Goal: Find specific page/section: Find specific page/section

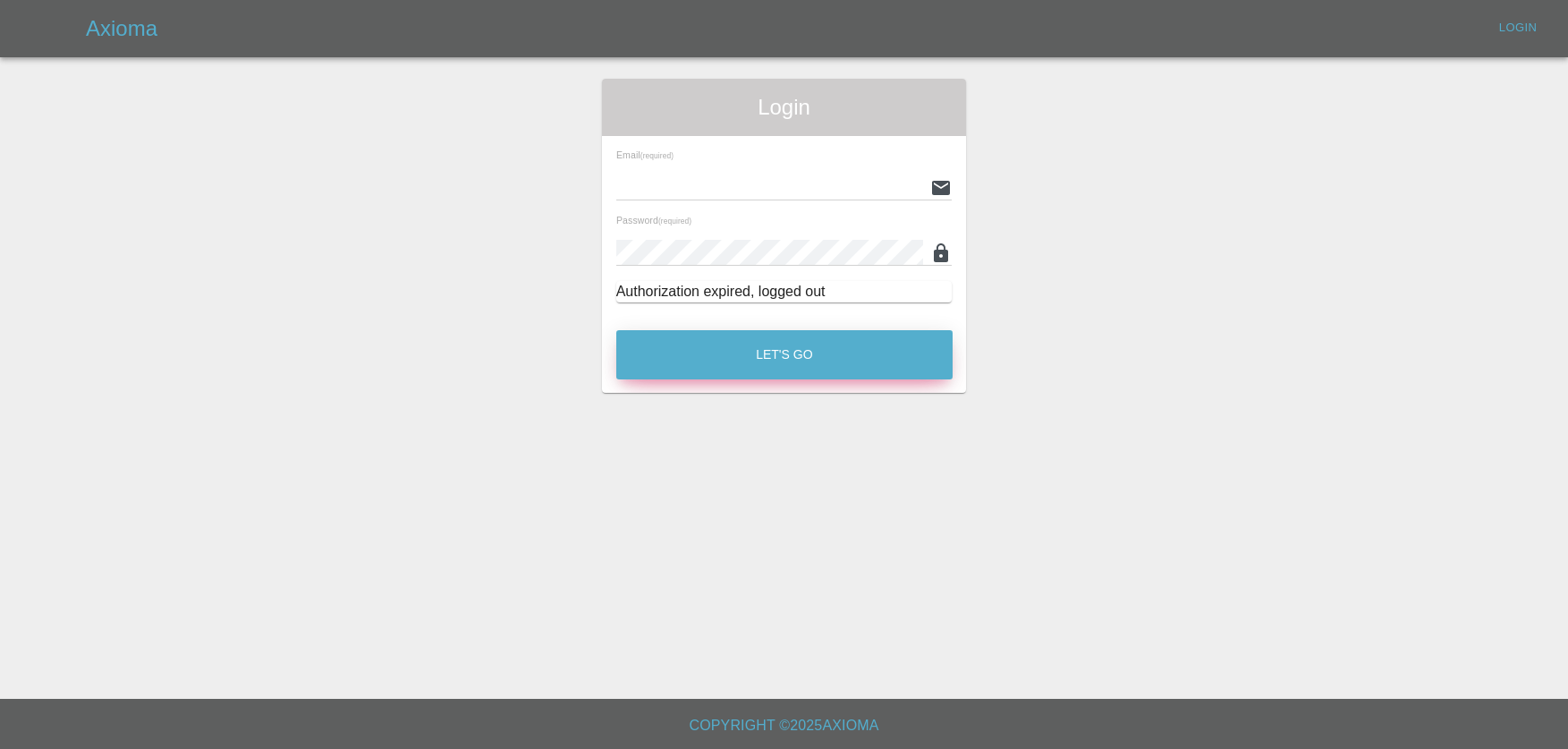
type input "[EMAIL_ADDRESS][DOMAIN_NAME]"
click at [747, 368] on button "Let's Go" at bounding box center [785, 354] width 337 height 49
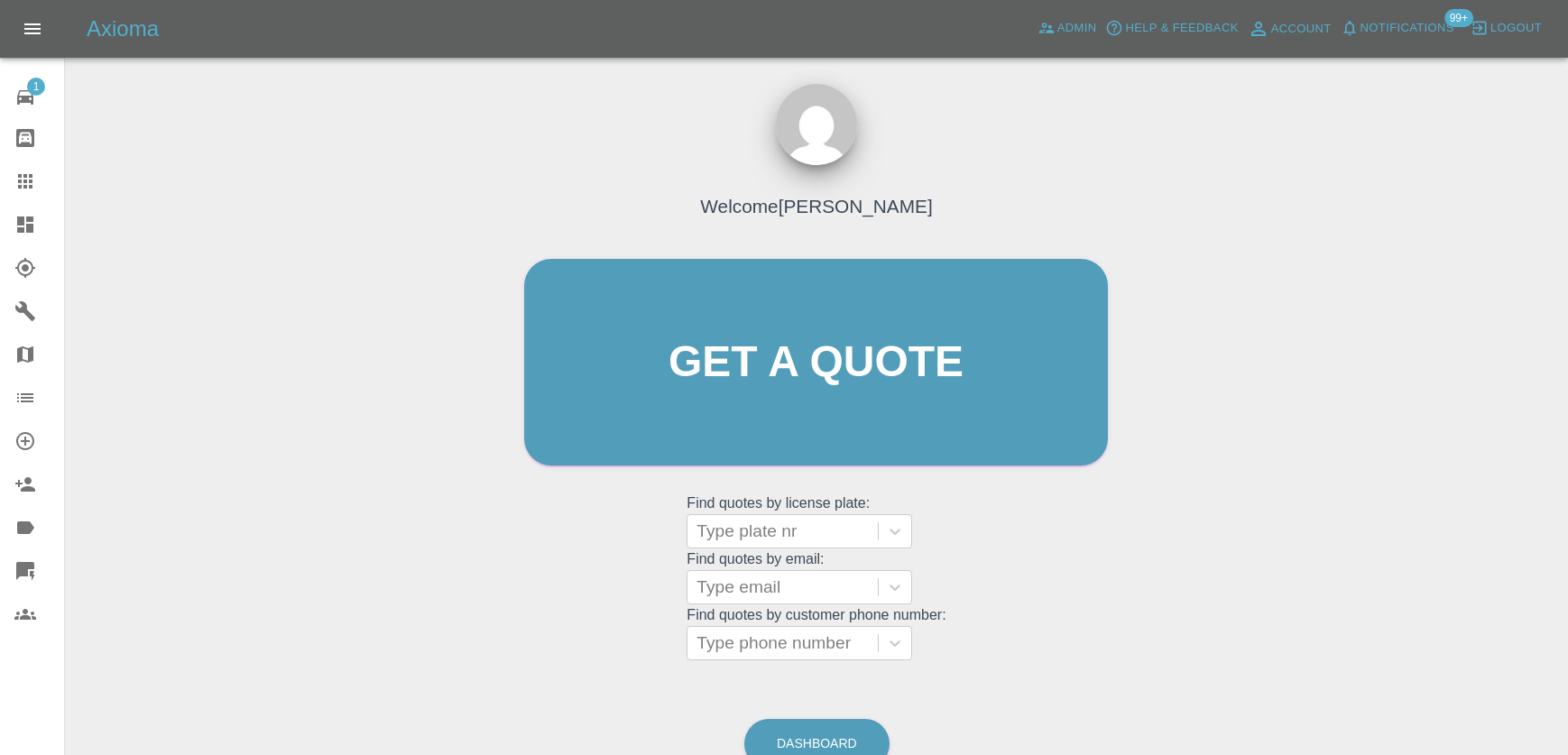
click at [1380, 20] on span "Notifications" at bounding box center [1408, 28] width 94 height 21
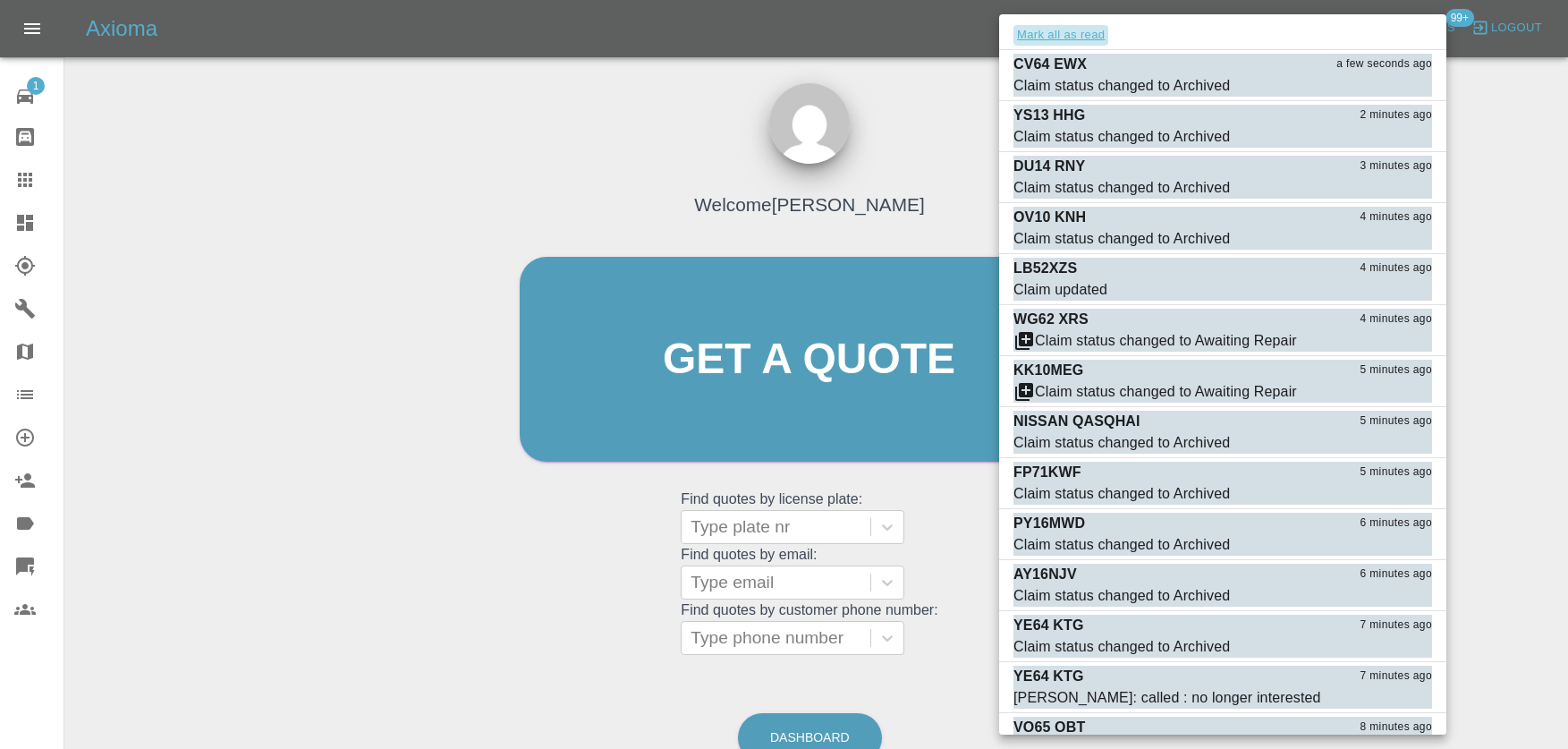
click at [1075, 35] on button "Mark all as read" at bounding box center [1061, 35] width 95 height 20
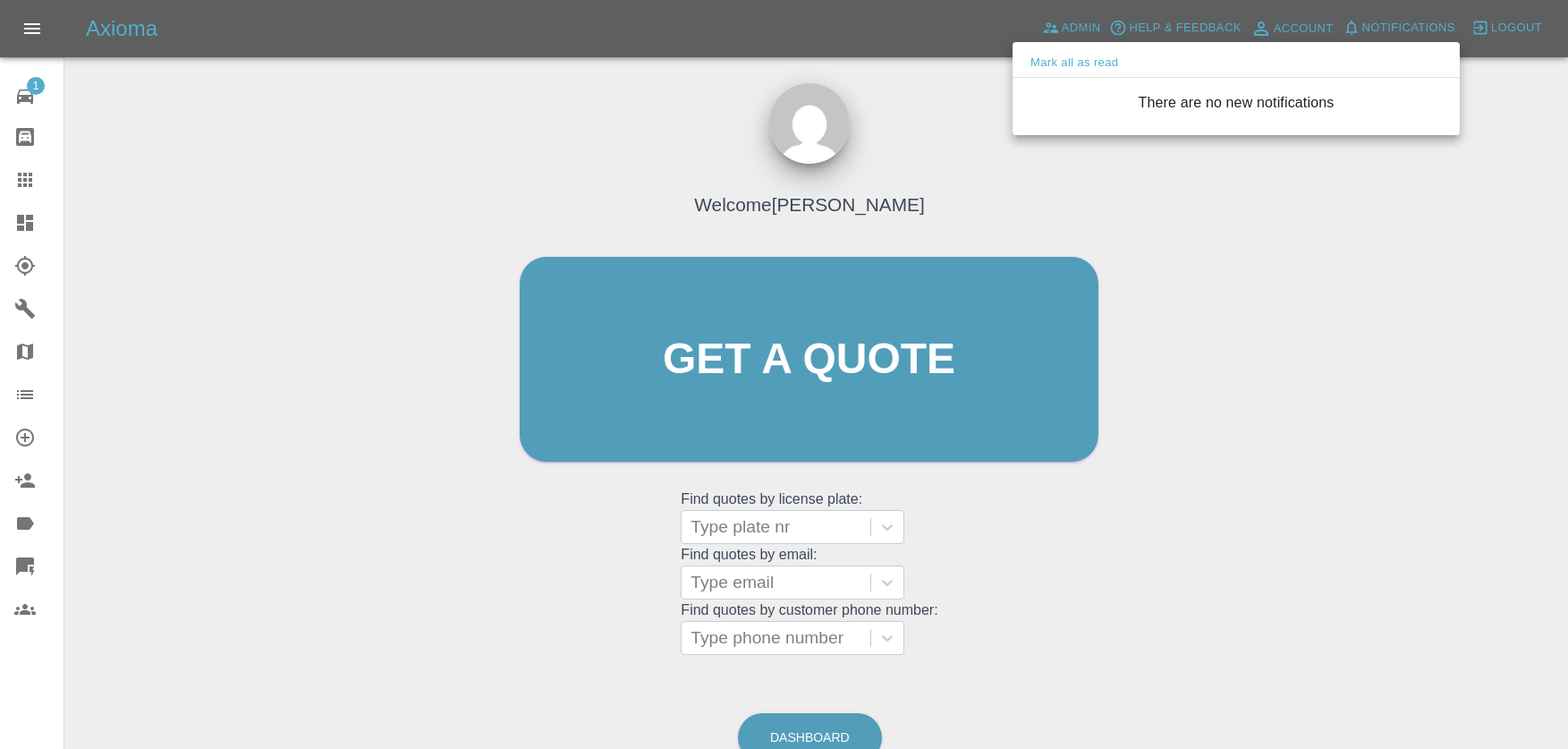
click at [920, 101] on div at bounding box center [784, 374] width 1568 height 749
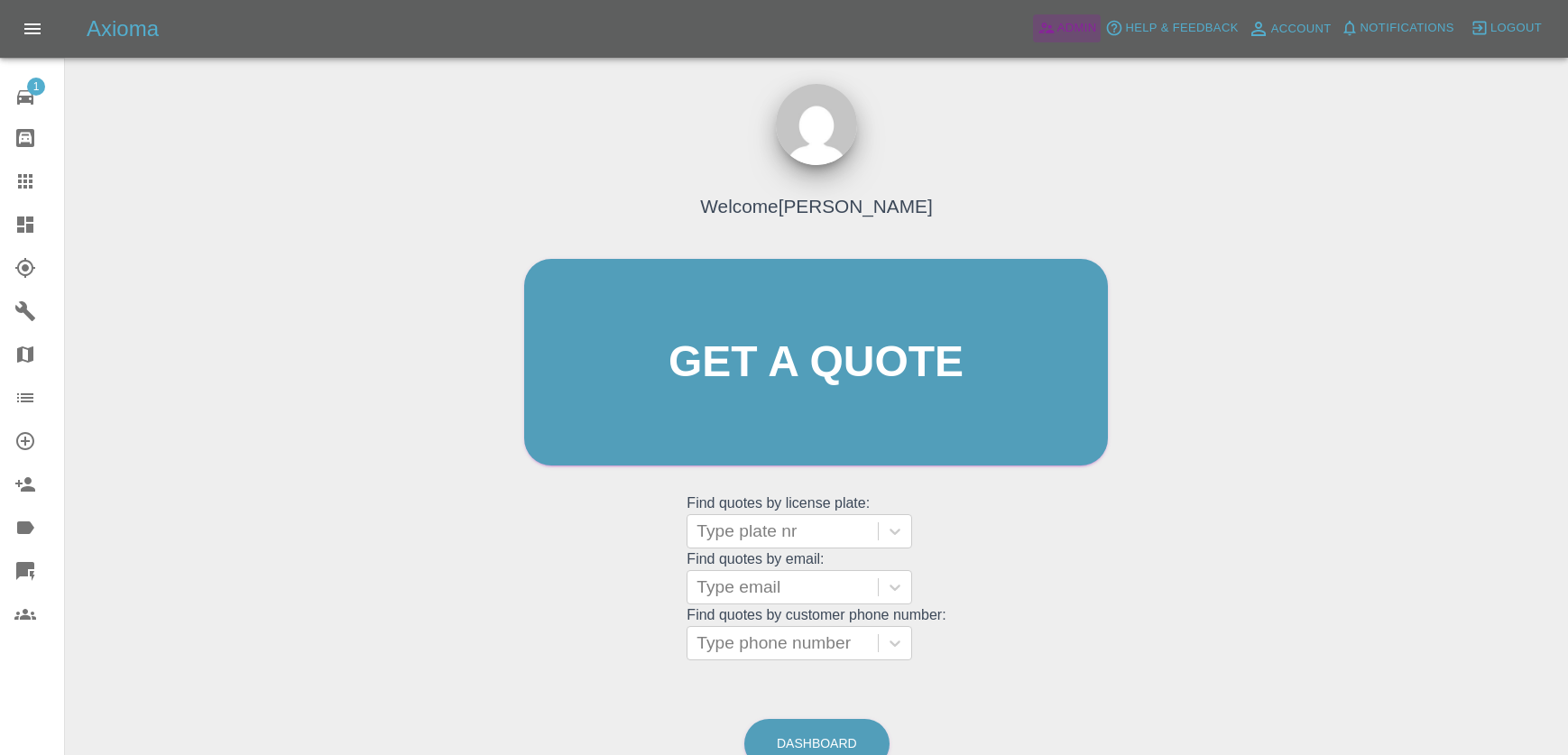
click at [1084, 24] on span "Admin" at bounding box center [1077, 28] width 39 height 21
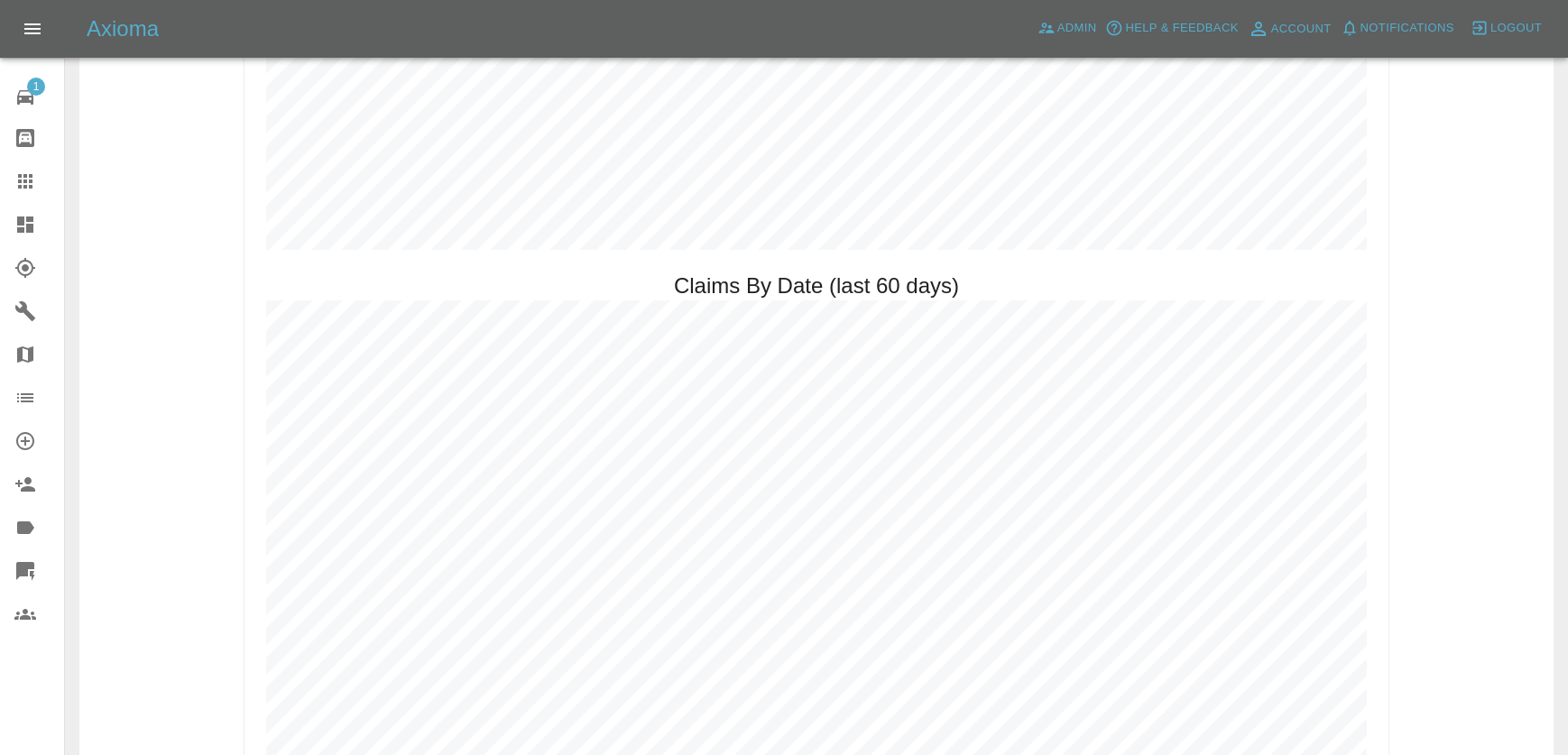
click at [1446, 438] on div "Claim Stats Booking Paid [DATE]: 171 (previous week 284 , until same day last w…" at bounding box center [817, 468] width 1474 height 4413
